Goal: Task Accomplishment & Management: Manage account settings

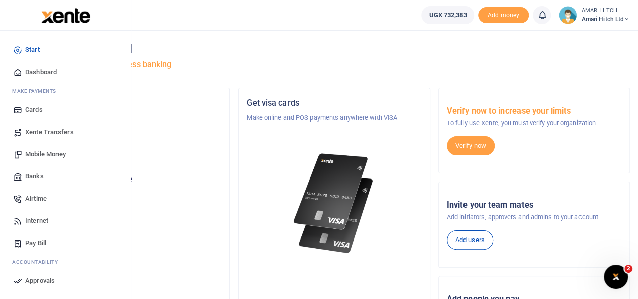
click at [70, 154] on link "Mobile Money" at bounding box center [65, 154] width 115 height 22
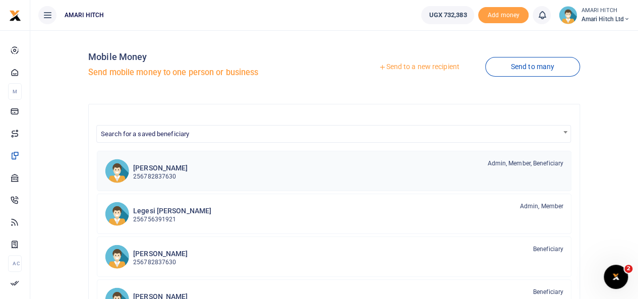
click at [223, 164] on div "Amari Hitch 256782837630 Admin, Member, Beneficiary" at bounding box center [348, 170] width 430 height 23
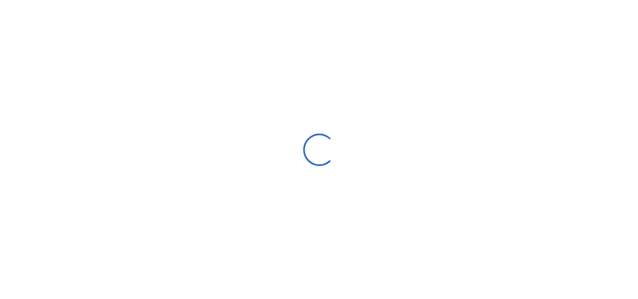
select select
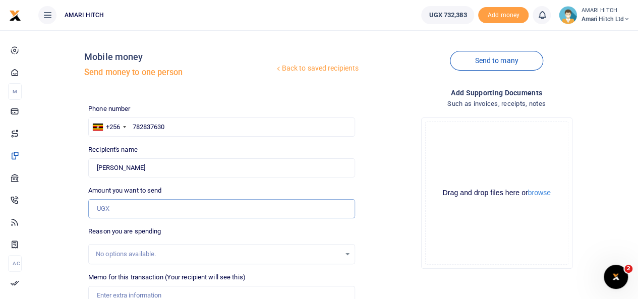
click at [192, 206] on input "Amount you want to send" at bounding box center [221, 208] width 267 height 19
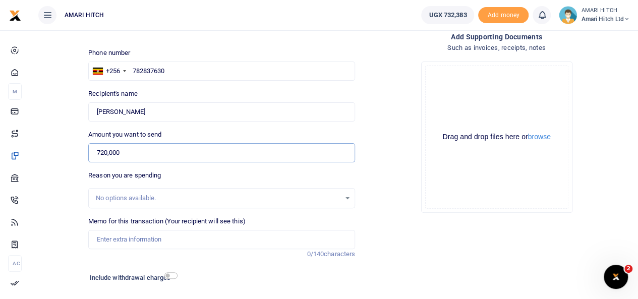
scroll to position [60, 0]
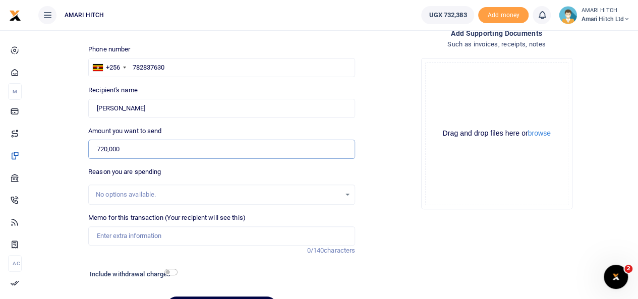
type input "720,000"
click at [169, 235] on input "Memo for this transaction (Your recipient will see this)" at bounding box center [221, 235] width 267 height 19
type input "Operations"
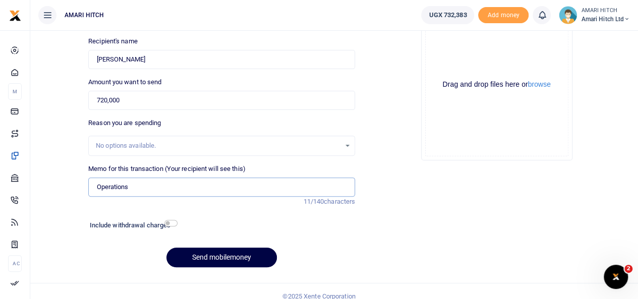
scroll to position [109, 0]
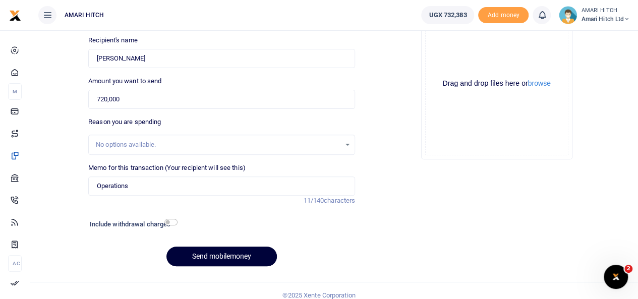
click at [212, 253] on button "Send mobilemoney" at bounding box center [221, 257] width 110 height 20
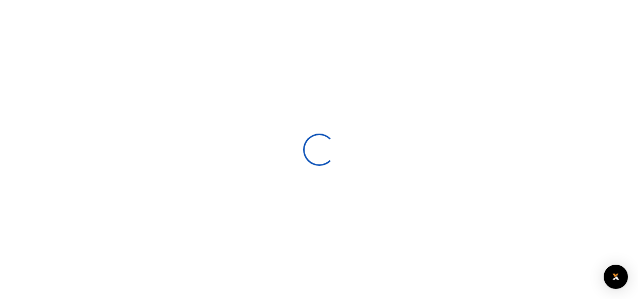
select select
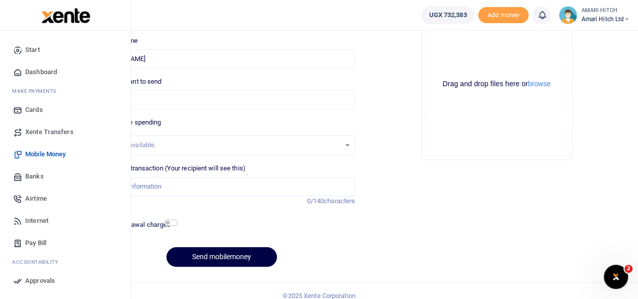
click at [59, 72] on link "Dashboard" at bounding box center [65, 72] width 115 height 22
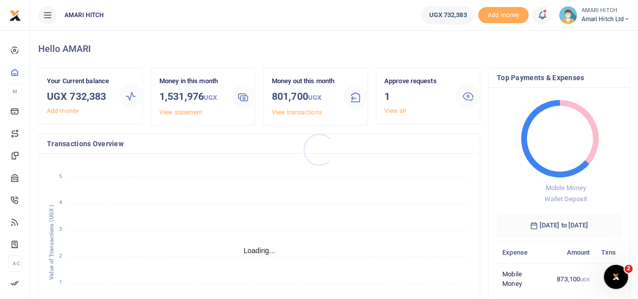
scroll to position [8, 8]
click at [413, 106] on div "Approve requests 1 View all" at bounding box center [416, 95] width 72 height 39
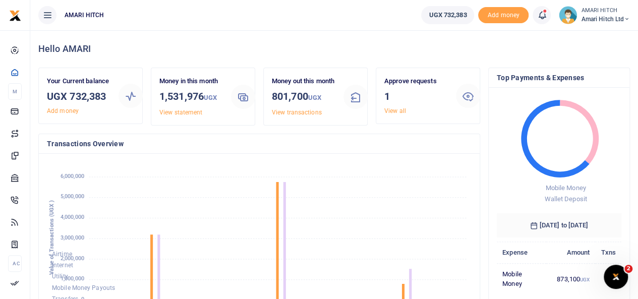
click at [541, 17] on icon at bounding box center [542, 15] width 10 height 11
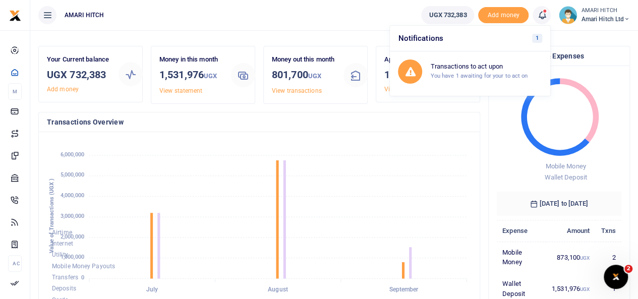
scroll to position [0, 0]
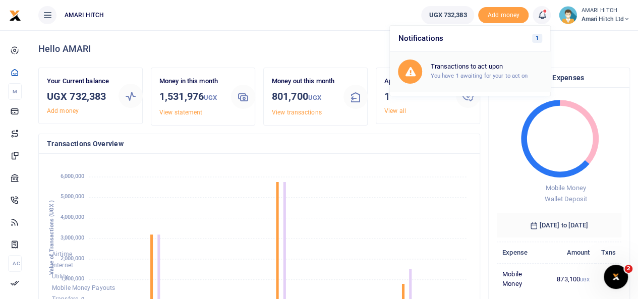
click at [472, 68] on h6 "Transactions to act upon" at bounding box center [486, 67] width 112 height 8
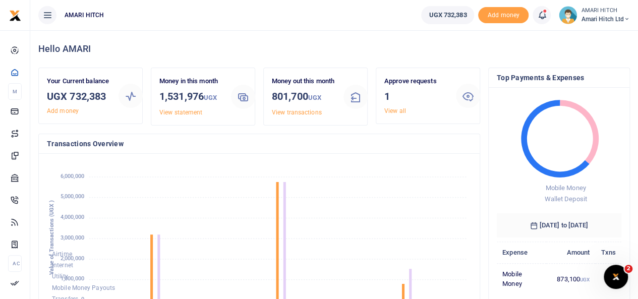
click at [541, 18] on icon at bounding box center [542, 15] width 10 height 11
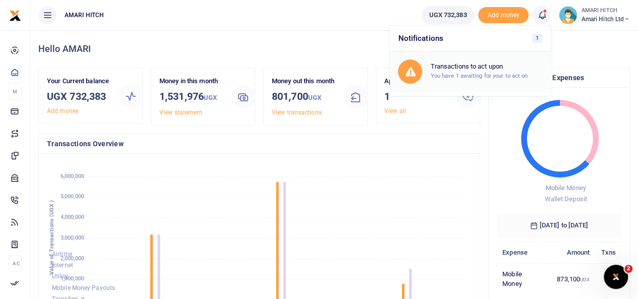
click at [456, 64] on h6 "Transactions to act upon" at bounding box center [486, 67] width 112 height 8
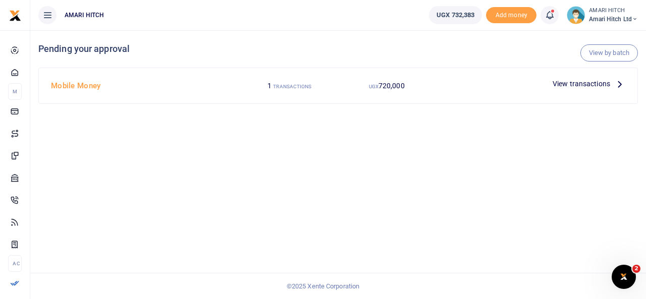
click at [577, 85] on span "View transactions" at bounding box center [581, 83] width 58 height 11
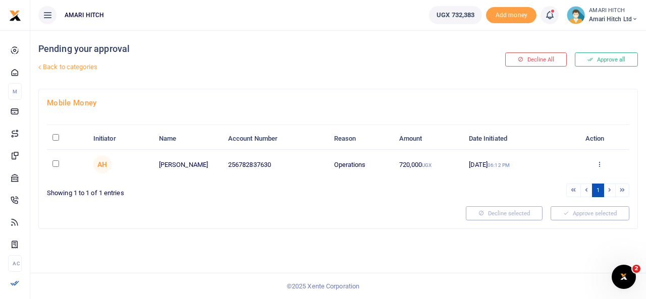
click at [599, 160] on icon at bounding box center [599, 163] width 7 height 7
click at [559, 177] on link "Approve" at bounding box center [563, 181] width 80 height 14
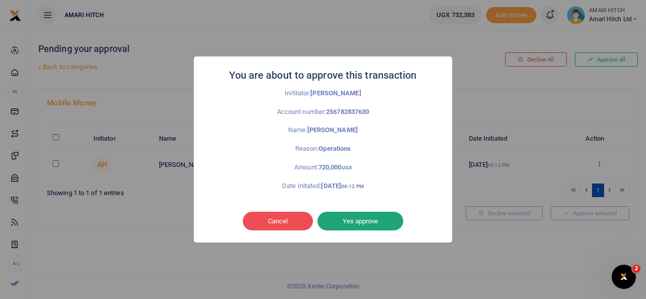
click at [366, 223] on button "Yes approve" at bounding box center [360, 221] width 86 height 19
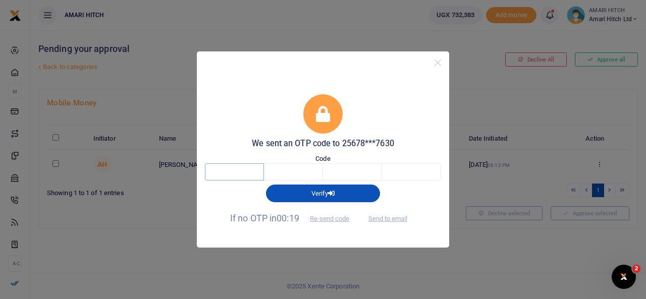
click at [245, 172] on input "text" at bounding box center [234, 171] width 59 height 17
type input "1"
type input "4"
type input "5"
type input "8"
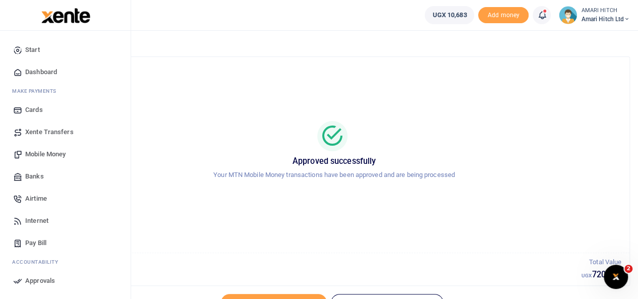
click at [53, 72] on span "Dashboard" at bounding box center [41, 72] width 32 height 10
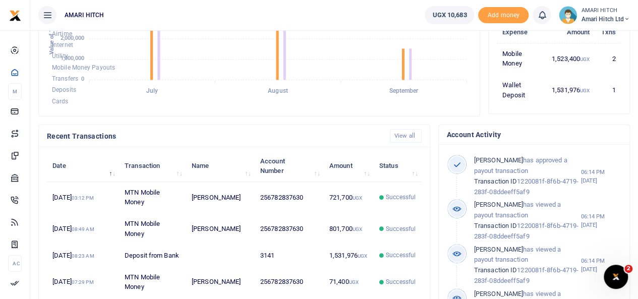
scroll to position [221, 0]
